Goal: Task Accomplishment & Management: Complete application form

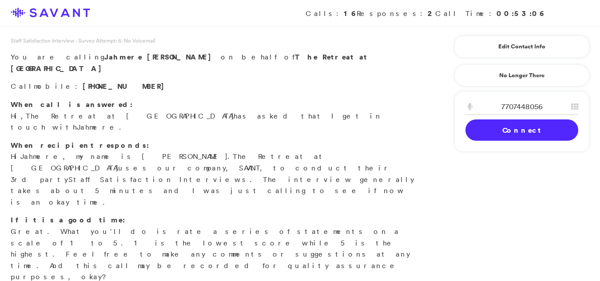
click at [547, 126] on link "Connect" at bounding box center [521, 129] width 113 height 21
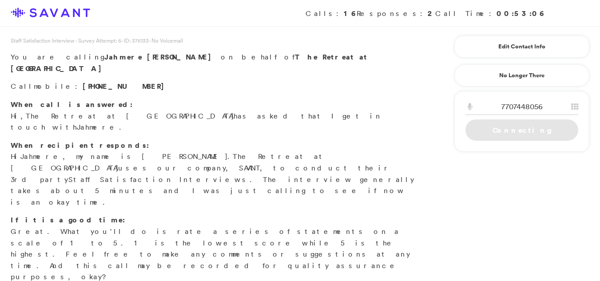
click at [537, 148] on div "7707448056 1 2 A B C 3 D E F 4 G H I 5 J K L 6 M N O 7 P Q R S 8 T U V 9 W X Y …" at bounding box center [521, 121] width 135 height 61
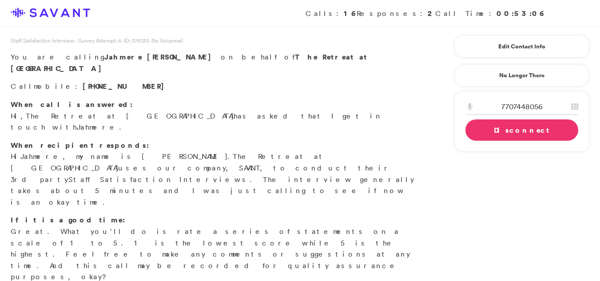
click at [497, 134] on link "Disconnect" at bounding box center [521, 129] width 113 height 21
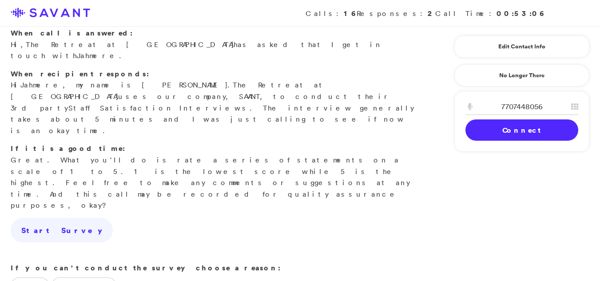
scroll to position [99, 0]
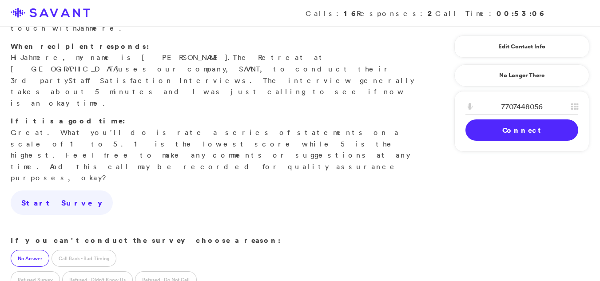
click at [28, 250] on label "No Answer" at bounding box center [30, 258] width 39 height 17
click at [59, 250] on label "Call Back - Bad Timing" at bounding box center [83, 258] width 65 height 17
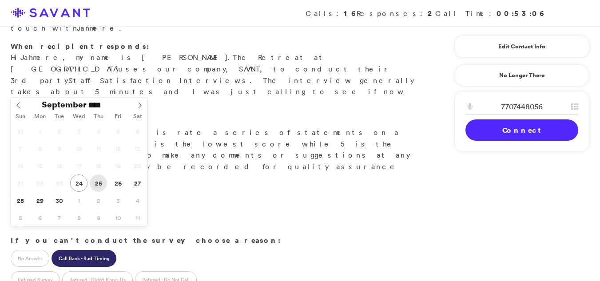
type input "**********"
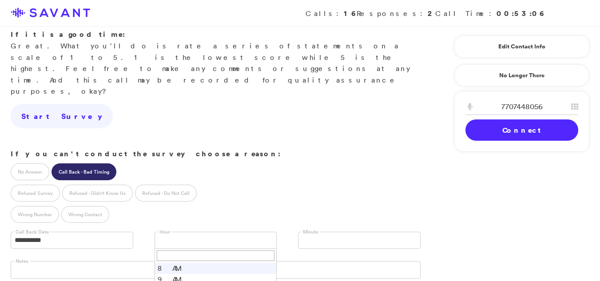
scroll to position [186, 0]
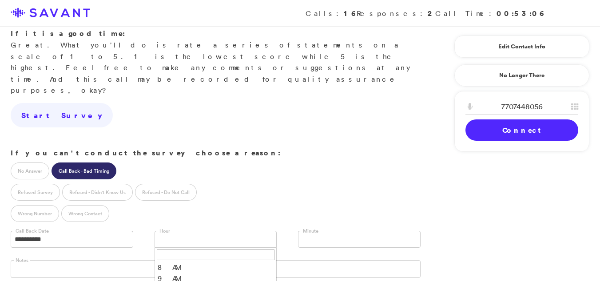
click at [313, 228] on label "Minute" at bounding box center [310, 231] width 18 height 7
click at [309, 231] on input "text" at bounding box center [306, 239] width 8 height 17
click at [308, 248] on li "00" at bounding box center [359, 253] width 122 height 11
